Goal: Information Seeking & Learning: Learn about a topic

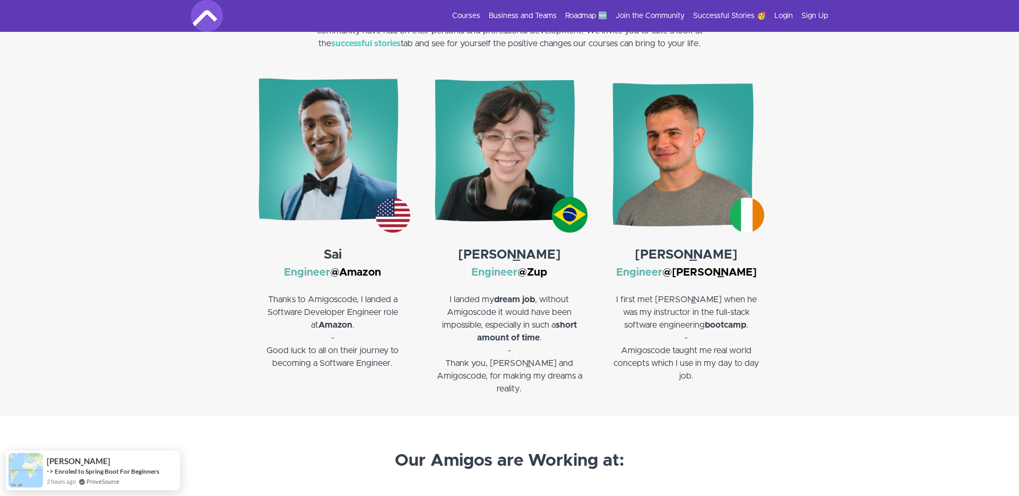
scroll to position [1549, 0]
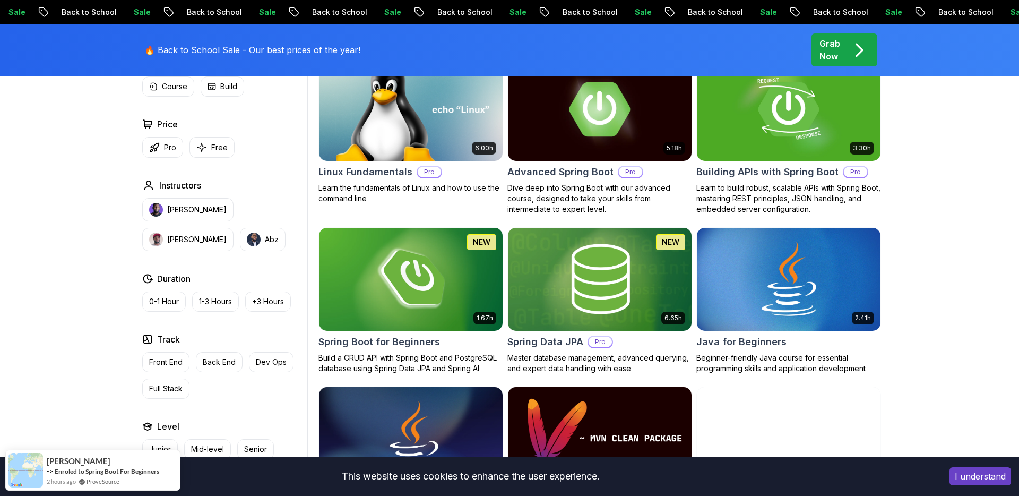
scroll to position [359, 0]
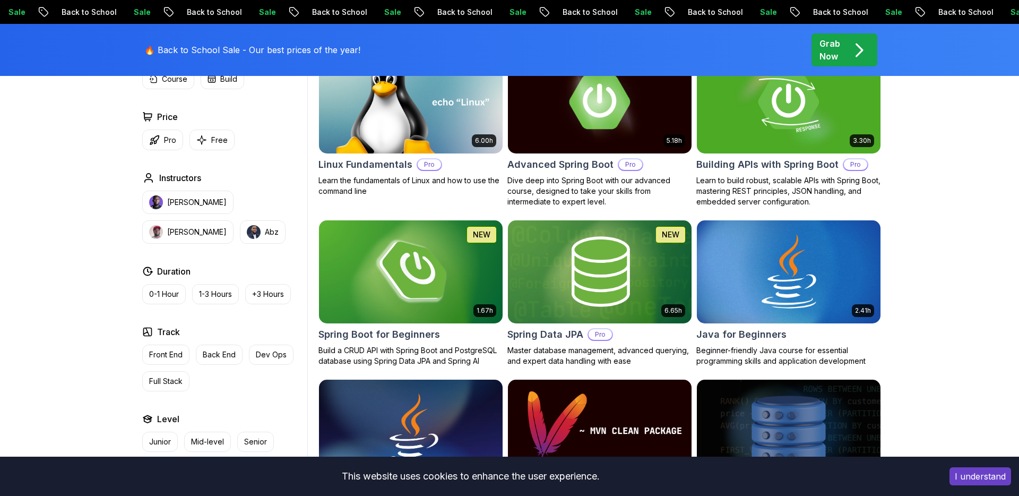
click at [397, 271] on img at bounding box center [410, 272] width 193 height 108
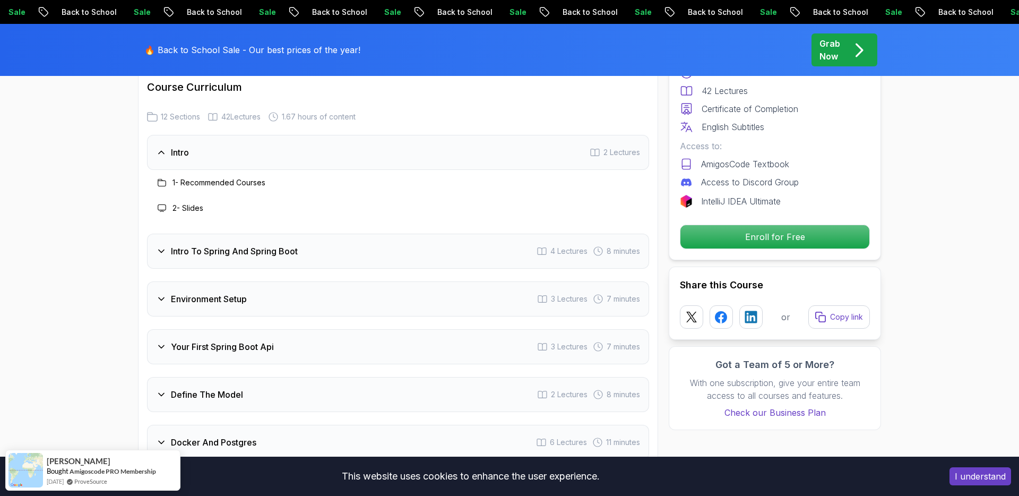
scroll to position [1353, 0]
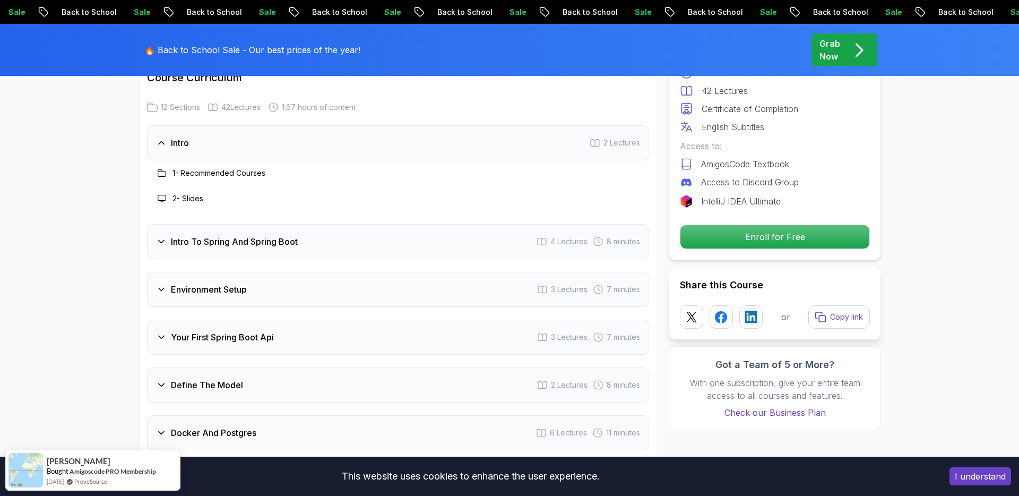
click at [441, 226] on div "Intro To Spring And Spring Boot 4 Lectures 8 minutes" at bounding box center [398, 241] width 502 height 35
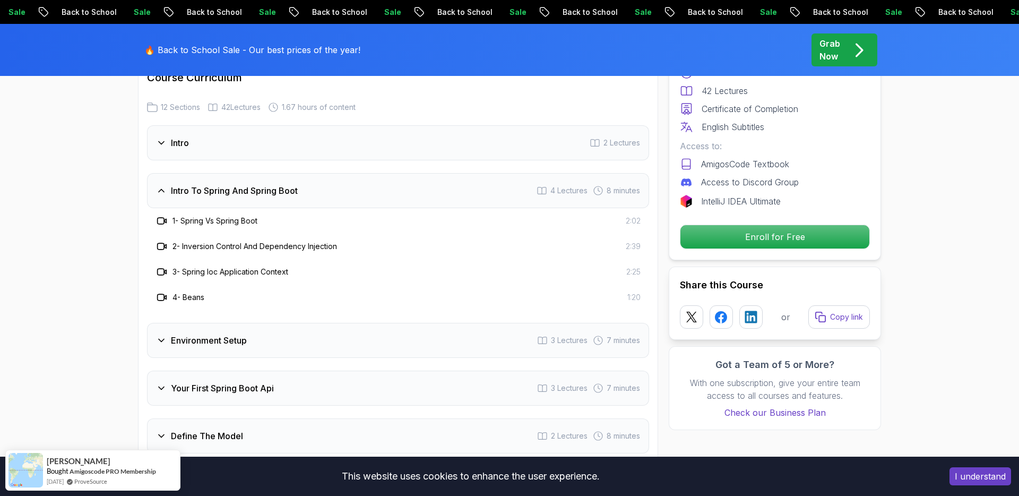
click at [390, 331] on div "Environment Setup 3 Lectures 7 minutes" at bounding box center [398, 340] width 502 height 35
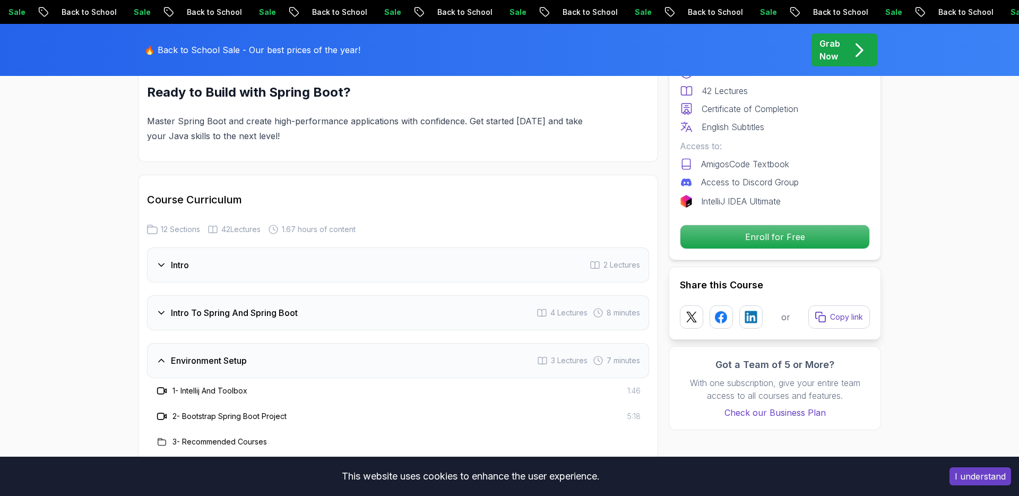
scroll to position [1266, 0]
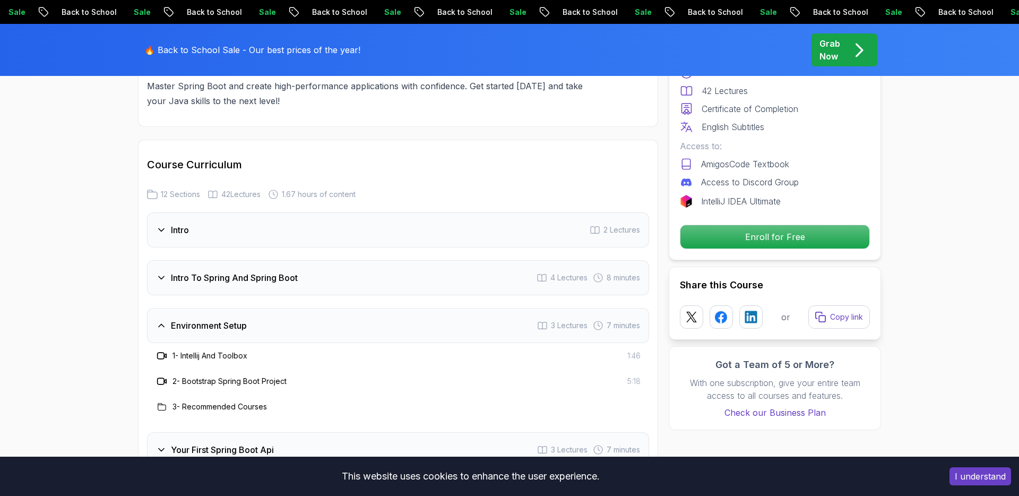
click at [215, 212] on div "Intro 2 Lectures" at bounding box center [398, 229] width 502 height 35
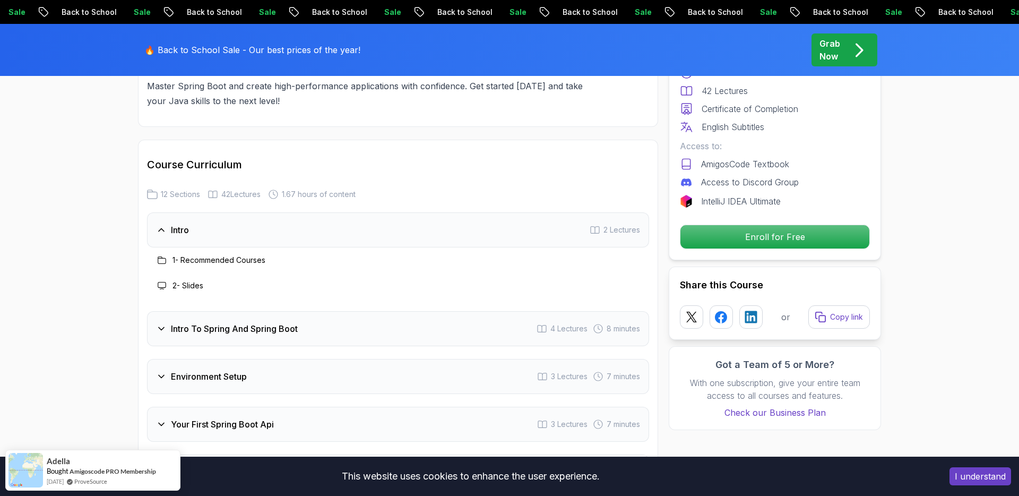
click at [198, 255] on h3 "1 - Recommended Courses" at bounding box center [219, 260] width 93 height 11
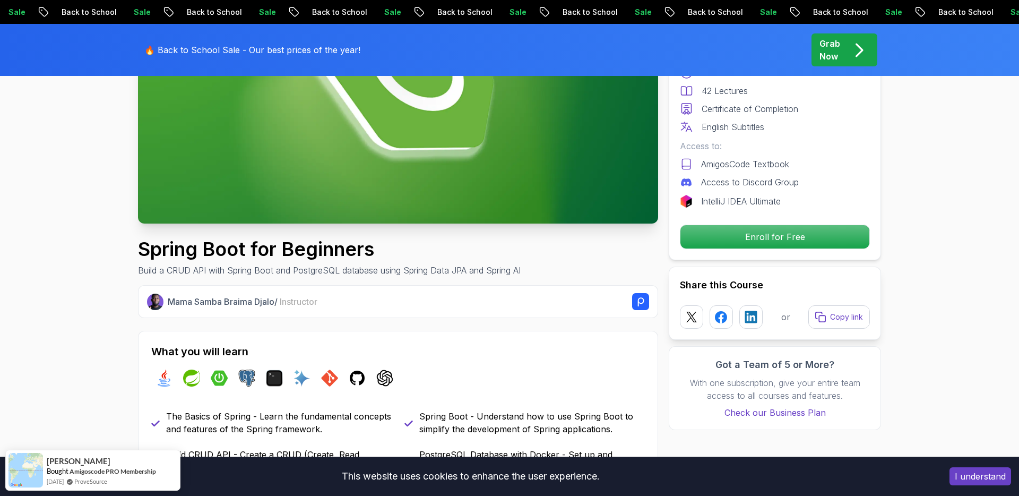
scroll to position [218, 0]
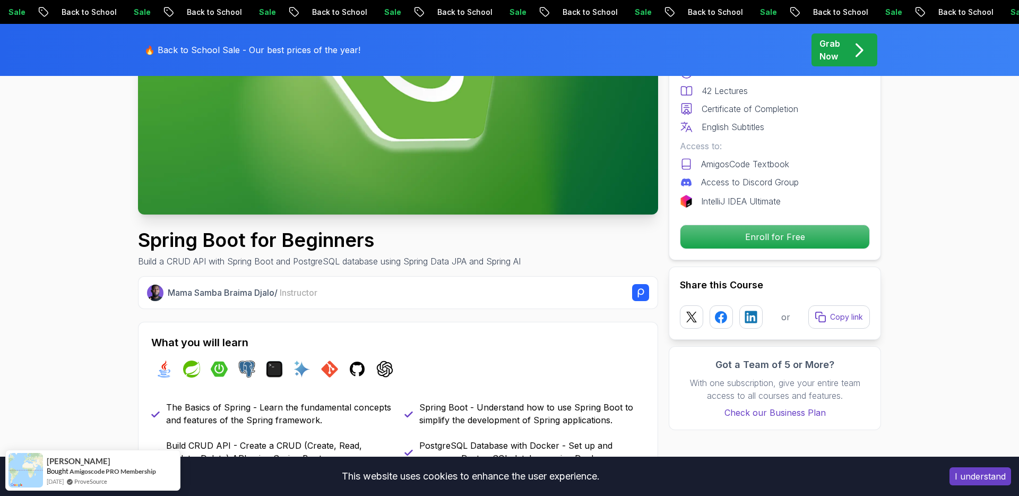
click at [643, 291] on rect at bounding box center [640, 292] width 17 height 17
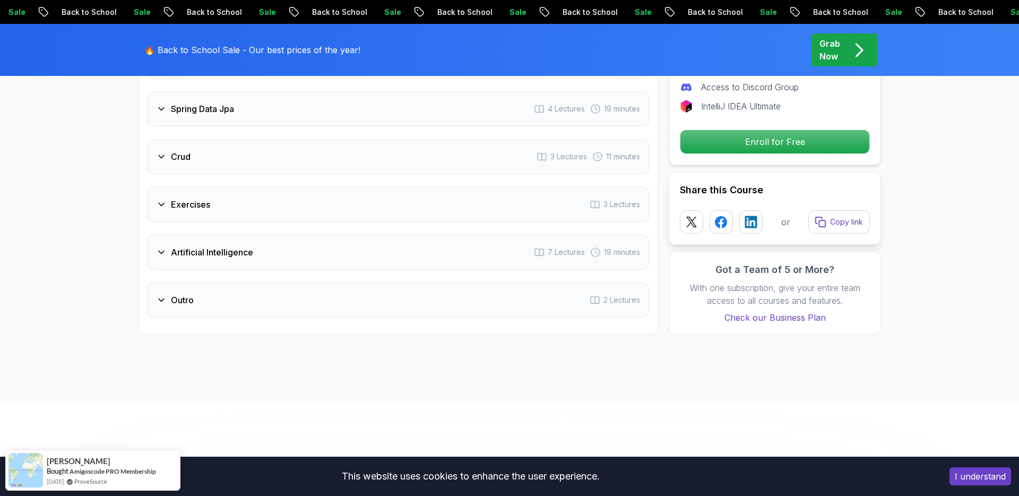
scroll to position [1917, 0]
